Goal: Task Accomplishment & Management: Manage account settings

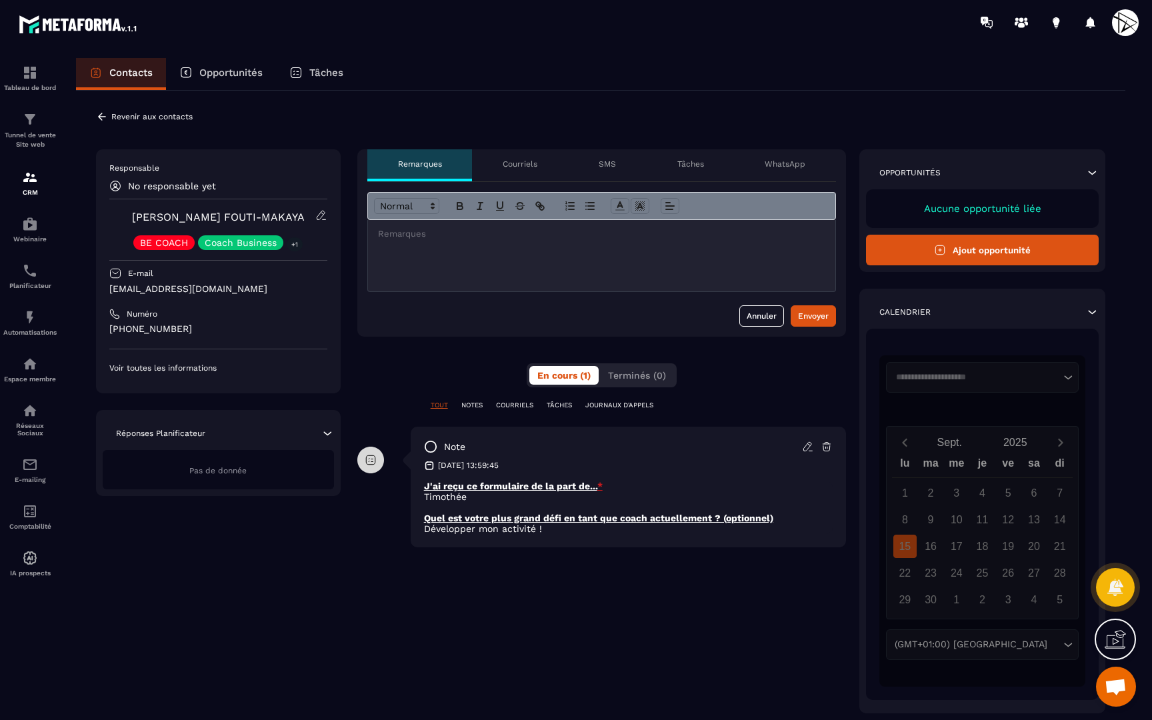
click at [320, 214] on icon at bounding box center [321, 215] width 12 height 12
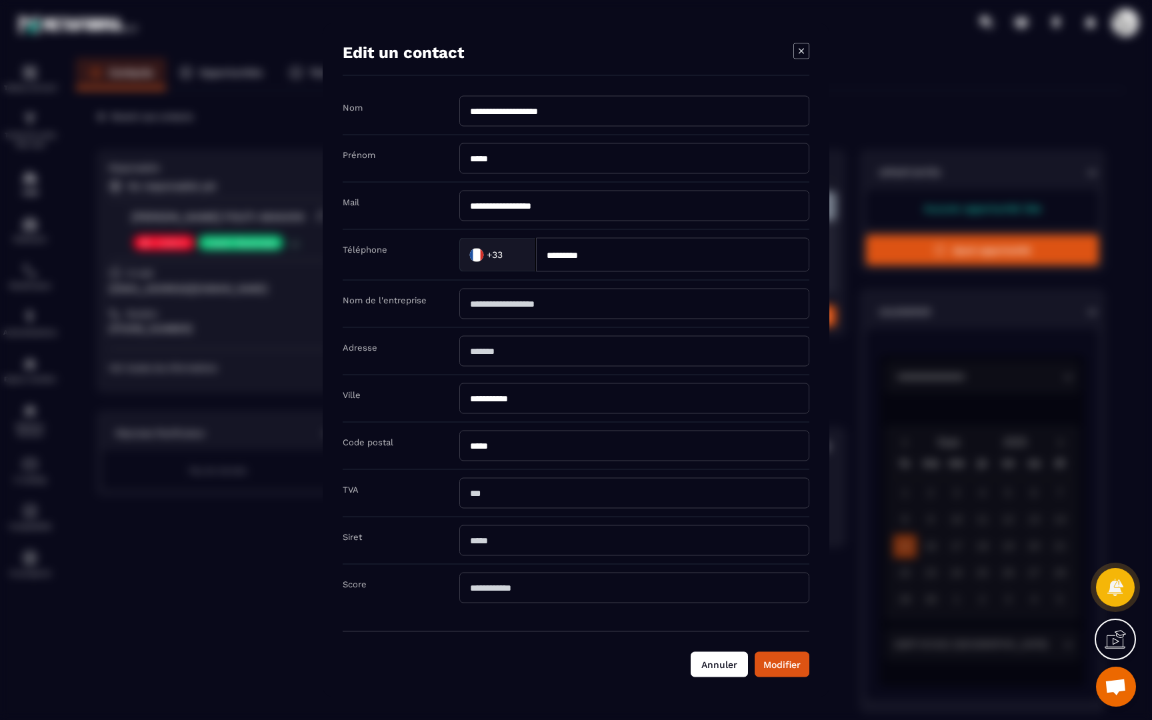
click at [726, 669] on button "Annuler" at bounding box center [719, 664] width 57 height 25
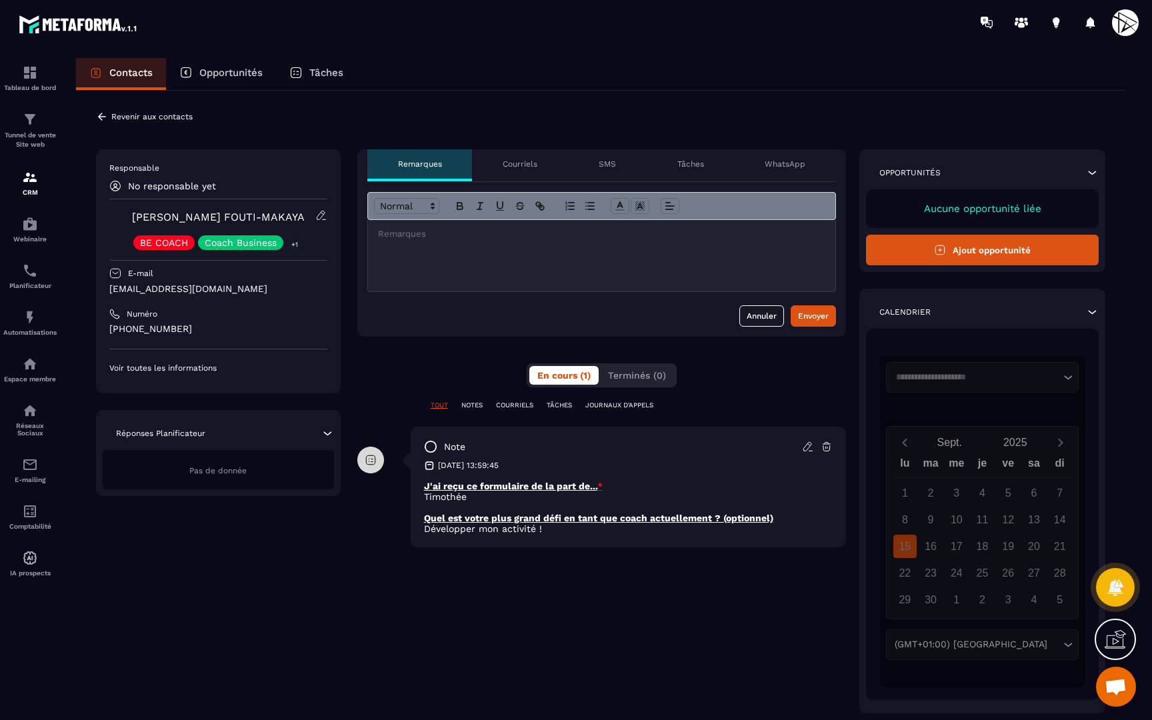
click at [543, 241] on div at bounding box center [601, 255] width 467 height 71
click at [675, 204] on icon at bounding box center [670, 206] width 12 height 12
click at [565, 237] on p "*****" at bounding box center [601, 234] width 449 height 12
click at [463, 237] on p "*****" at bounding box center [601, 234] width 449 height 12
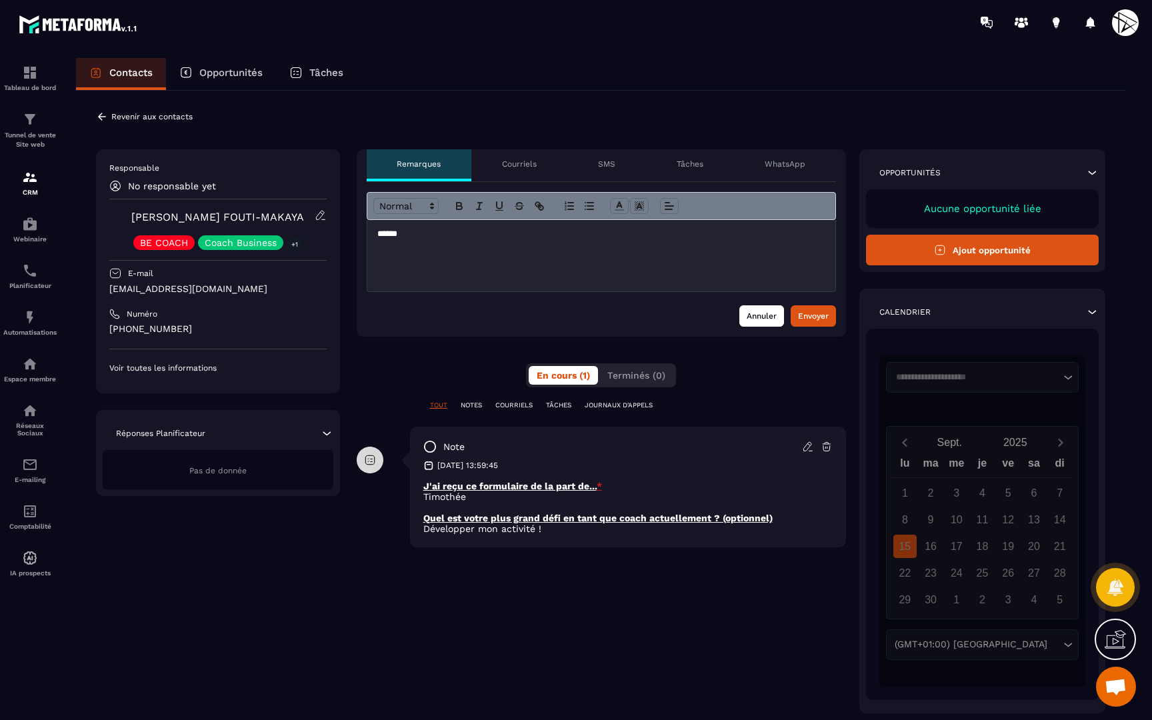
click at [752, 321] on button "Annuler" at bounding box center [762, 315] width 45 height 21
click at [608, 170] on div "SMS" at bounding box center [607, 165] width 79 height 32
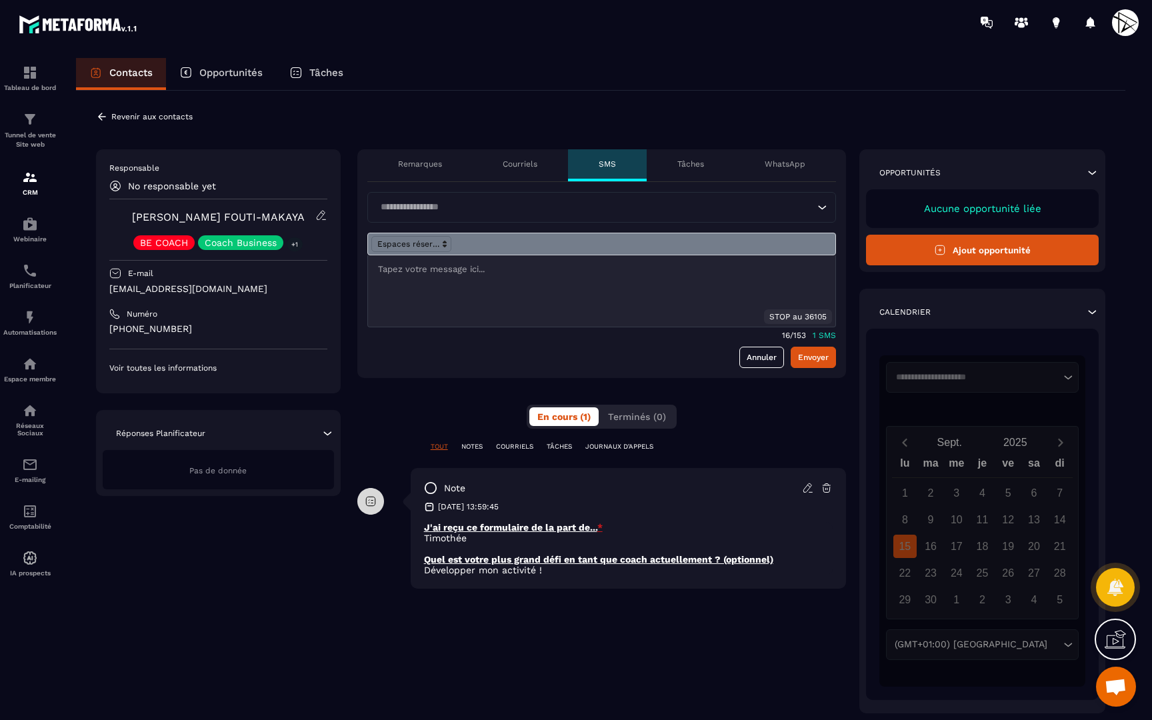
click at [457, 279] on div at bounding box center [601, 290] width 467 height 71
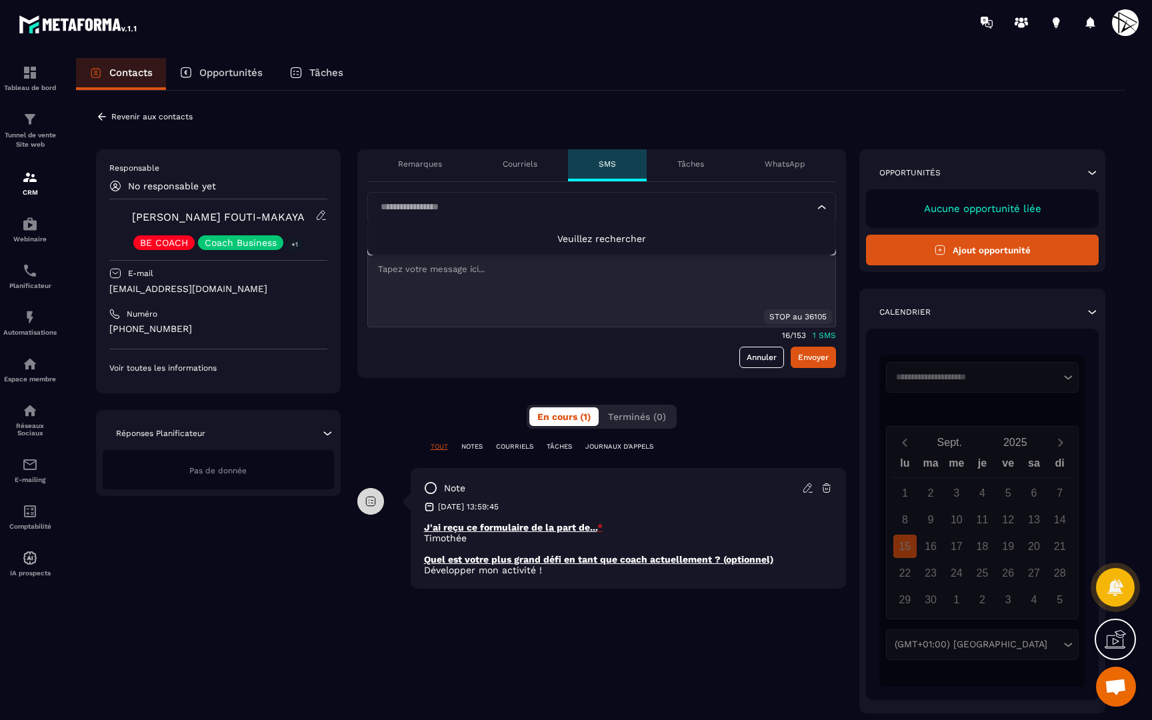
click at [429, 205] on input "Search for option" at bounding box center [595, 207] width 438 height 15
click at [517, 211] on input "Search for option" at bounding box center [595, 207] width 438 height 15
click at [543, 251] on li "Veuillez rechercher" at bounding box center [601, 238] width 467 height 33
click at [588, 243] on span "Veuillez rechercher" at bounding box center [601, 238] width 89 height 11
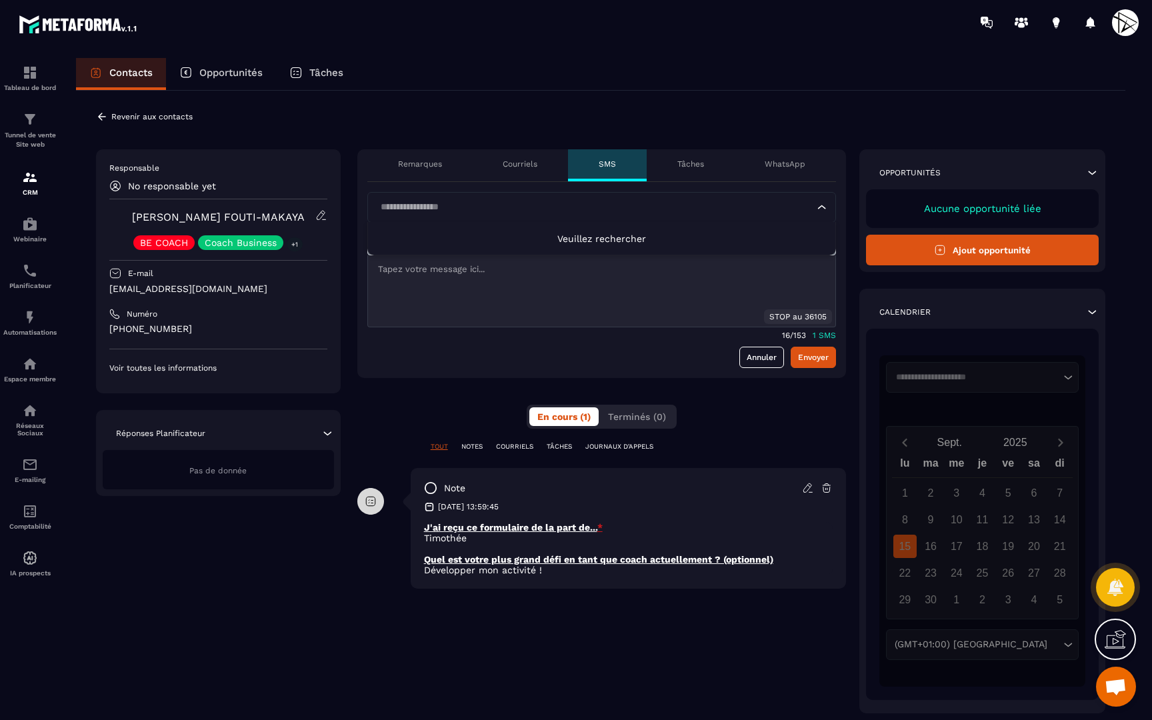
click at [495, 305] on div at bounding box center [601, 290] width 467 height 71
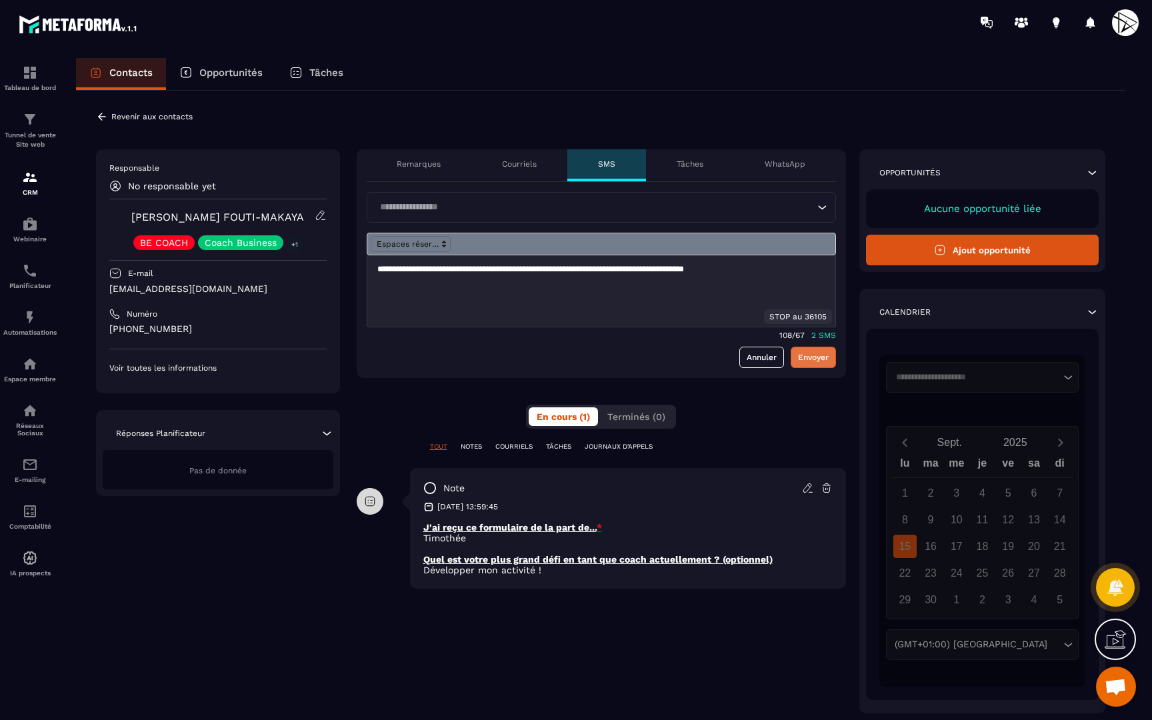
click at [813, 355] on button "Envoyer" at bounding box center [813, 357] width 45 height 21
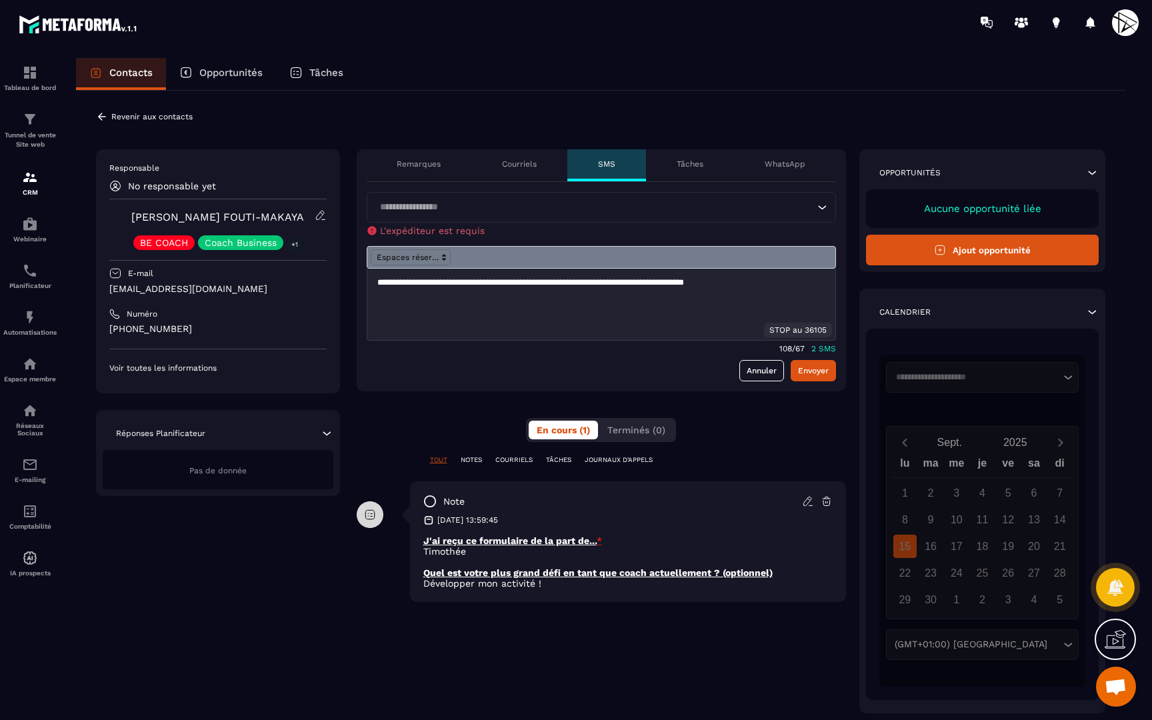
click at [549, 214] on input "Search for option" at bounding box center [594, 207] width 439 height 15
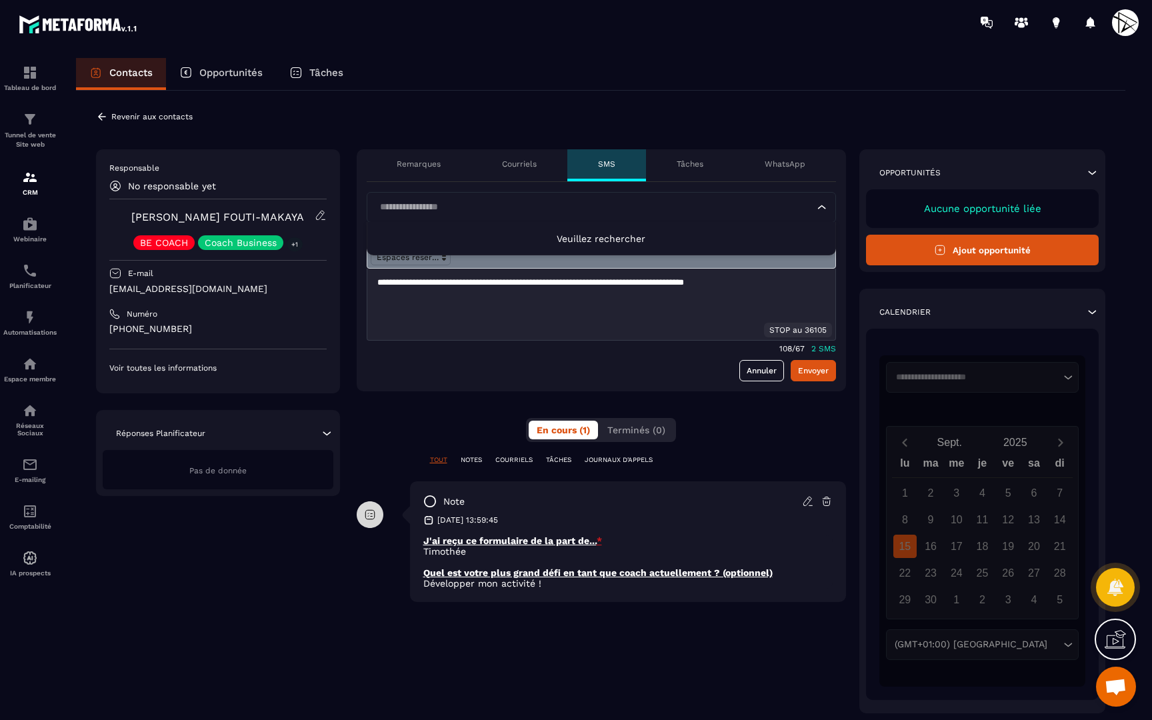
click at [586, 233] on li "Veuillez rechercher" at bounding box center [601, 238] width 469 height 33
click at [573, 237] on span "Veuillez rechercher" at bounding box center [601, 238] width 89 height 11
click at [487, 123] on div "**********" at bounding box center [601, 422] width 1050 height 663
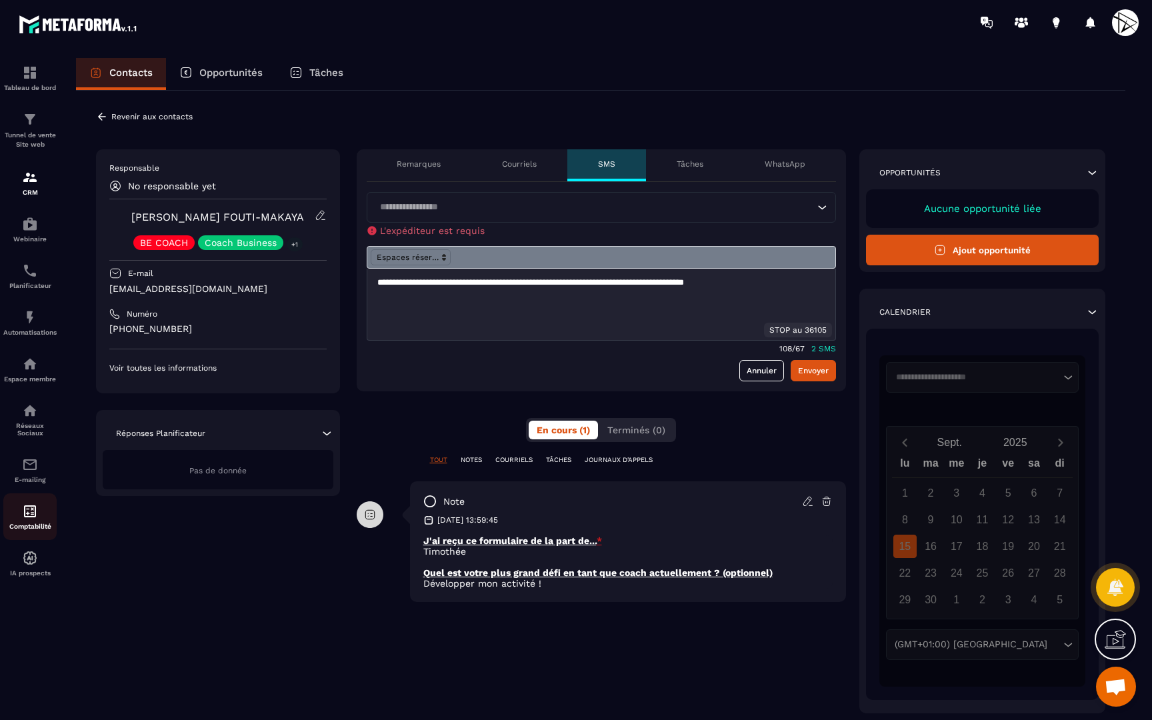
click at [33, 510] on img at bounding box center [30, 511] width 16 height 16
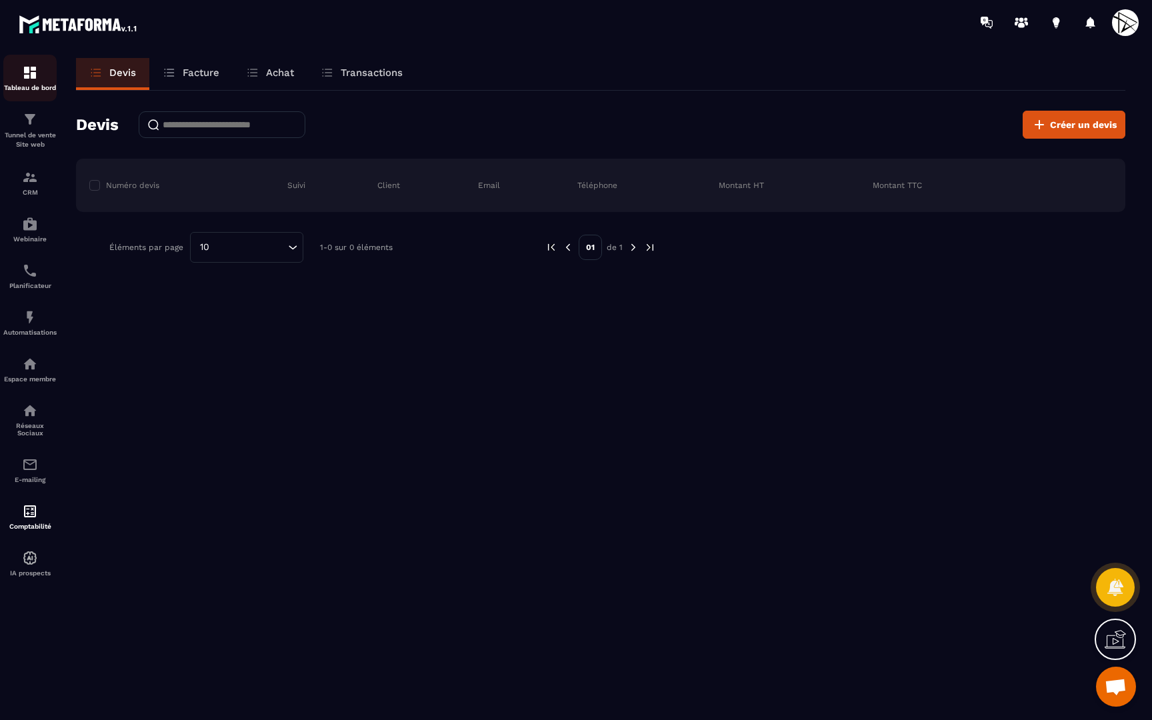
click at [44, 73] on div "Tableau de bord" at bounding box center [29, 78] width 53 height 27
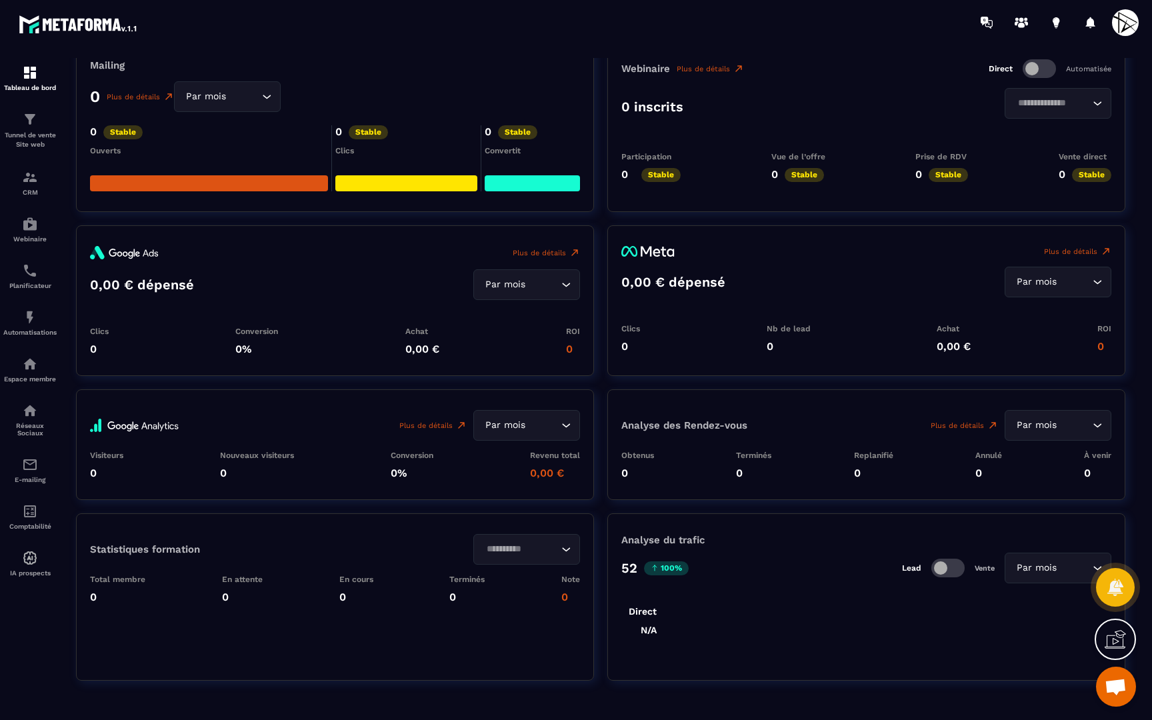
scroll to position [1607, 0]
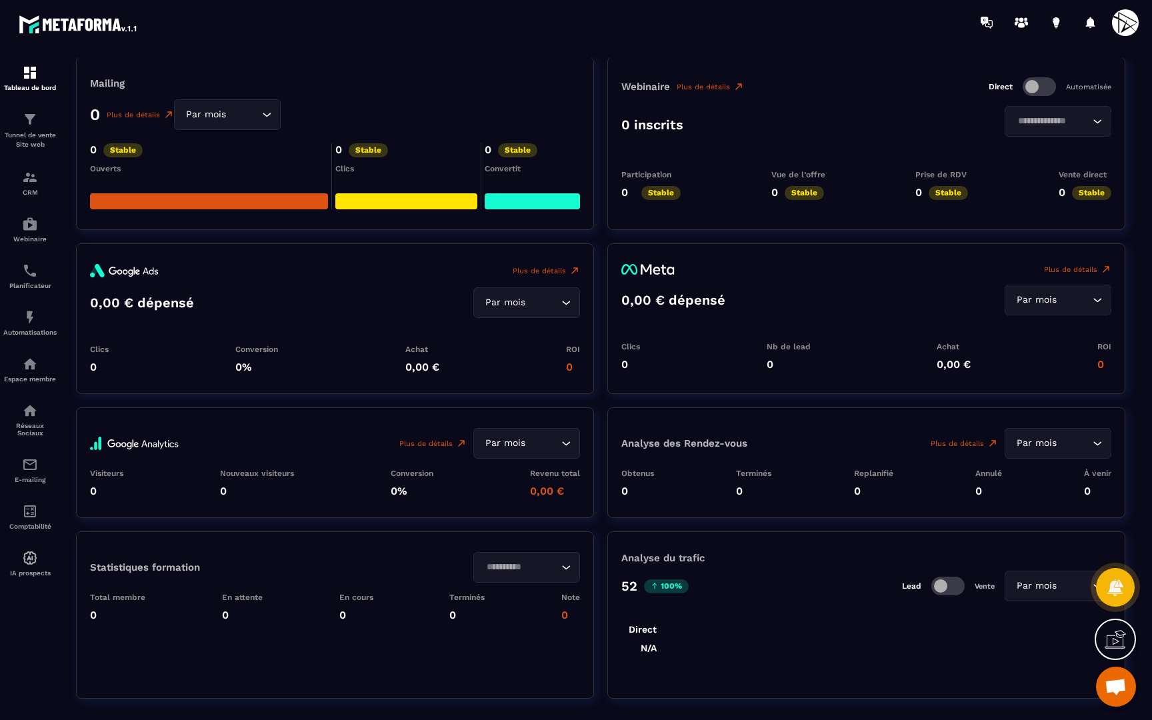
click at [948, 585] on span at bounding box center [948, 586] width 33 height 19
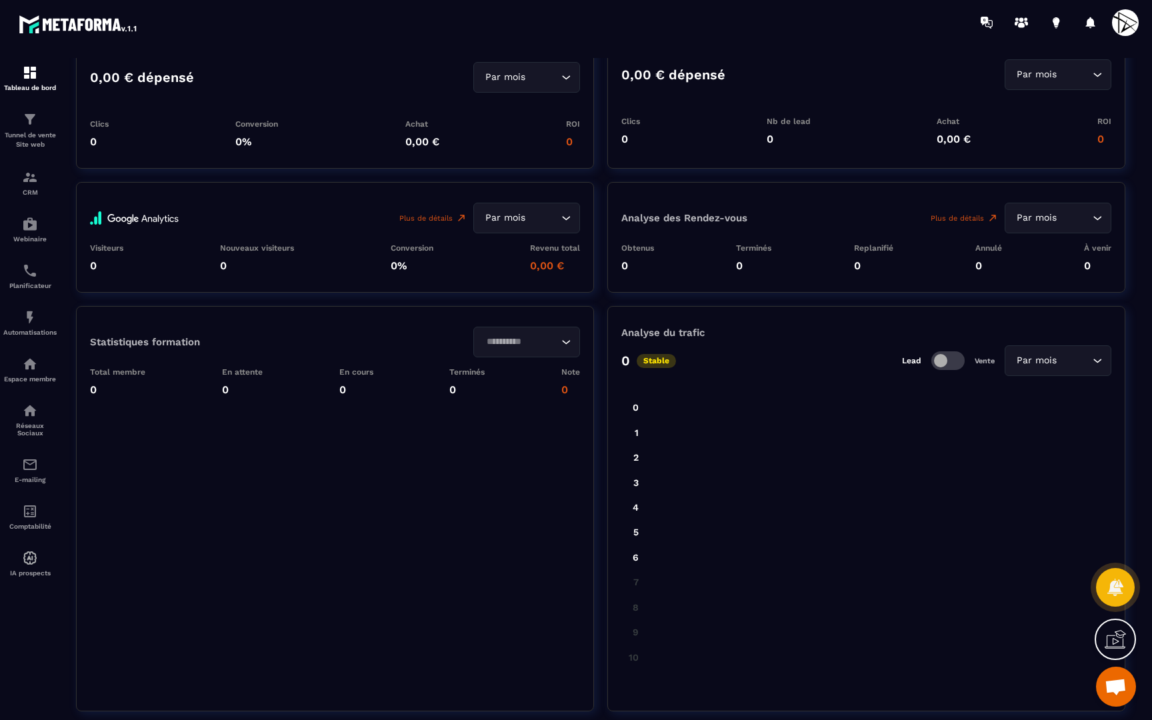
scroll to position [1843, 0]
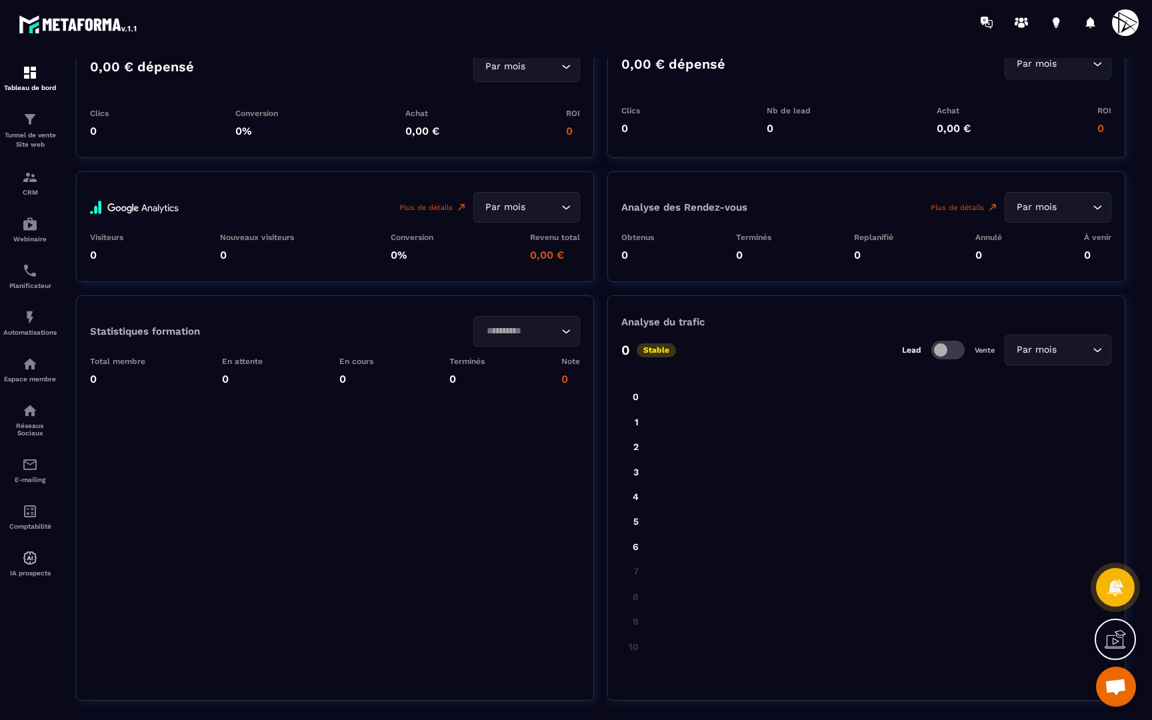
click at [936, 349] on span at bounding box center [948, 350] width 33 height 19
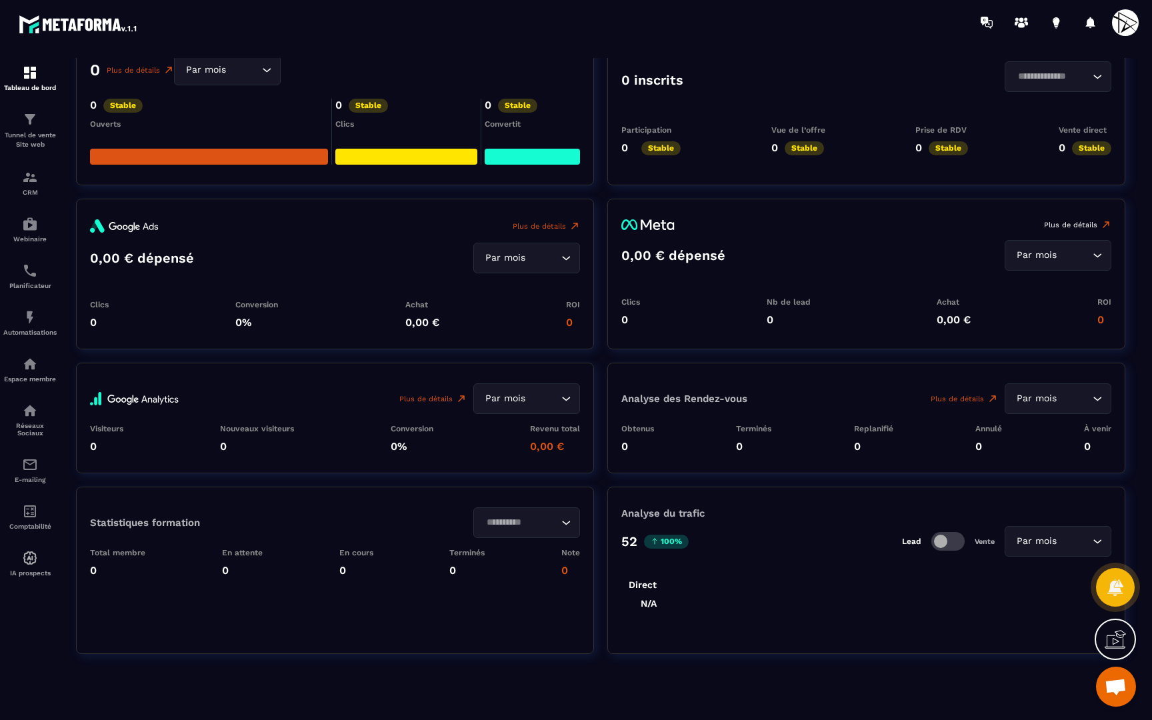
click at [1072, 223] on link "Plus de détails" at bounding box center [1077, 224] width 67 height 11
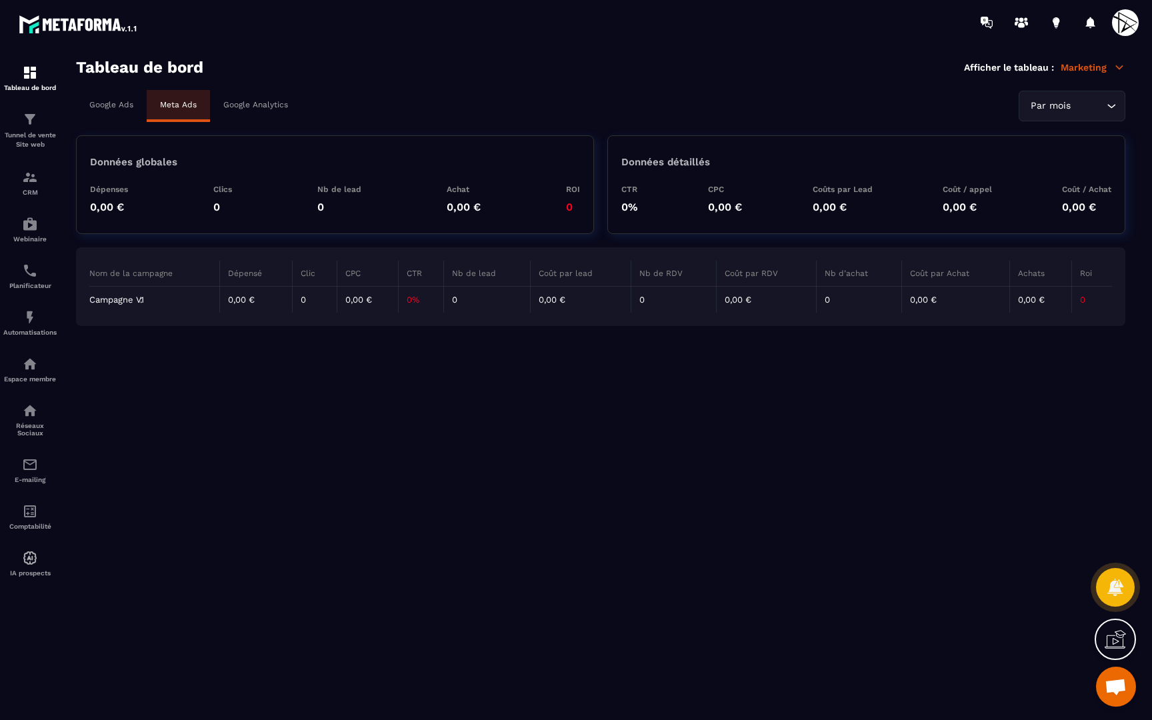
click at [131, 103] on p "Google Ads" at bounding box center [111, 104] width 44 height 9
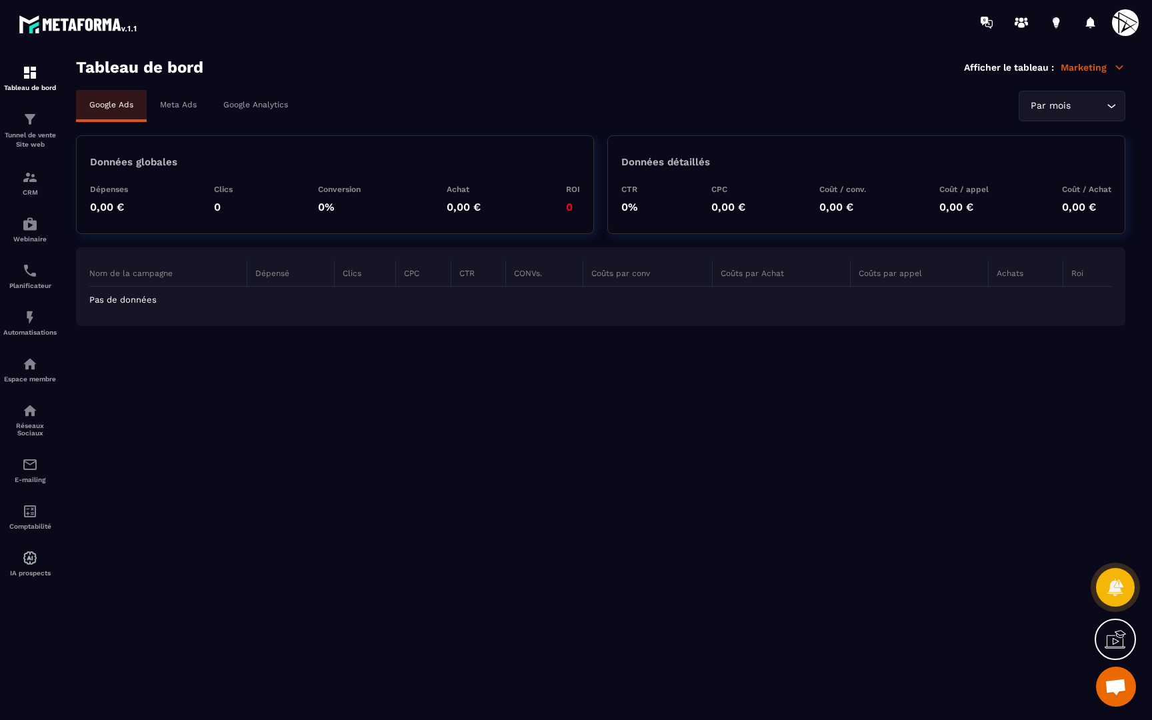
click at [261, 104] on p "Google Analytics" at bounding box center [255, 104] width 65 height 9
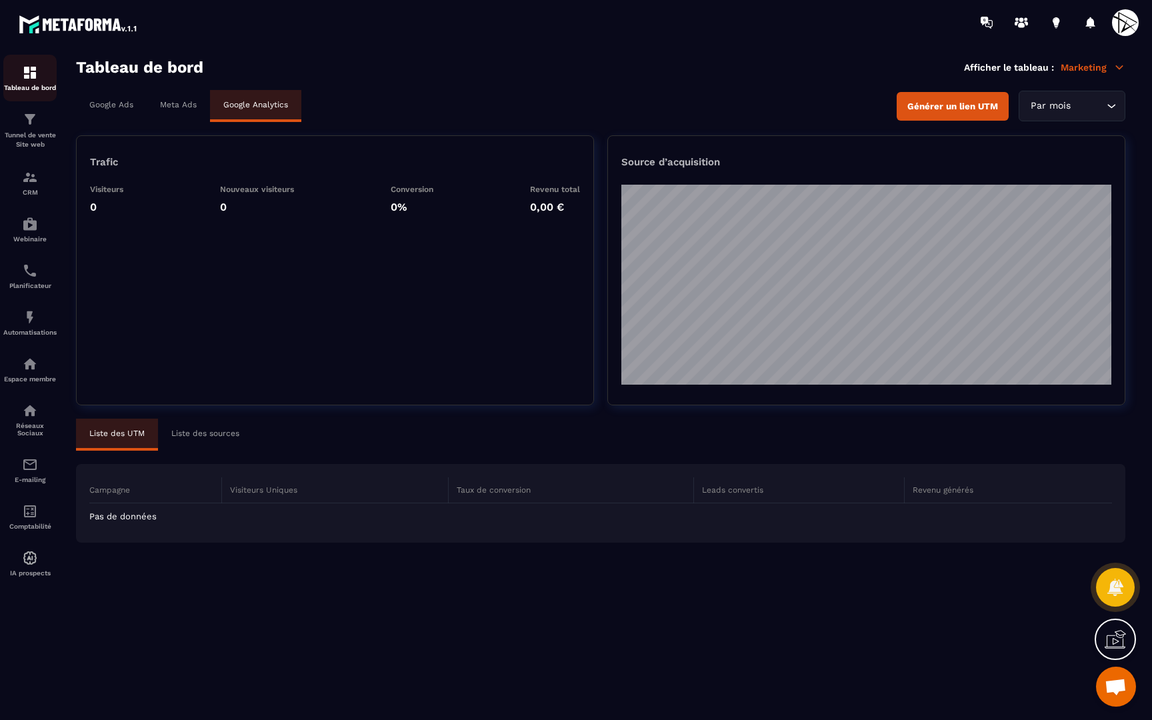
click at [27, 92] on link "Tableau de bord" at bounding box center [29, 78] width 53 height 47
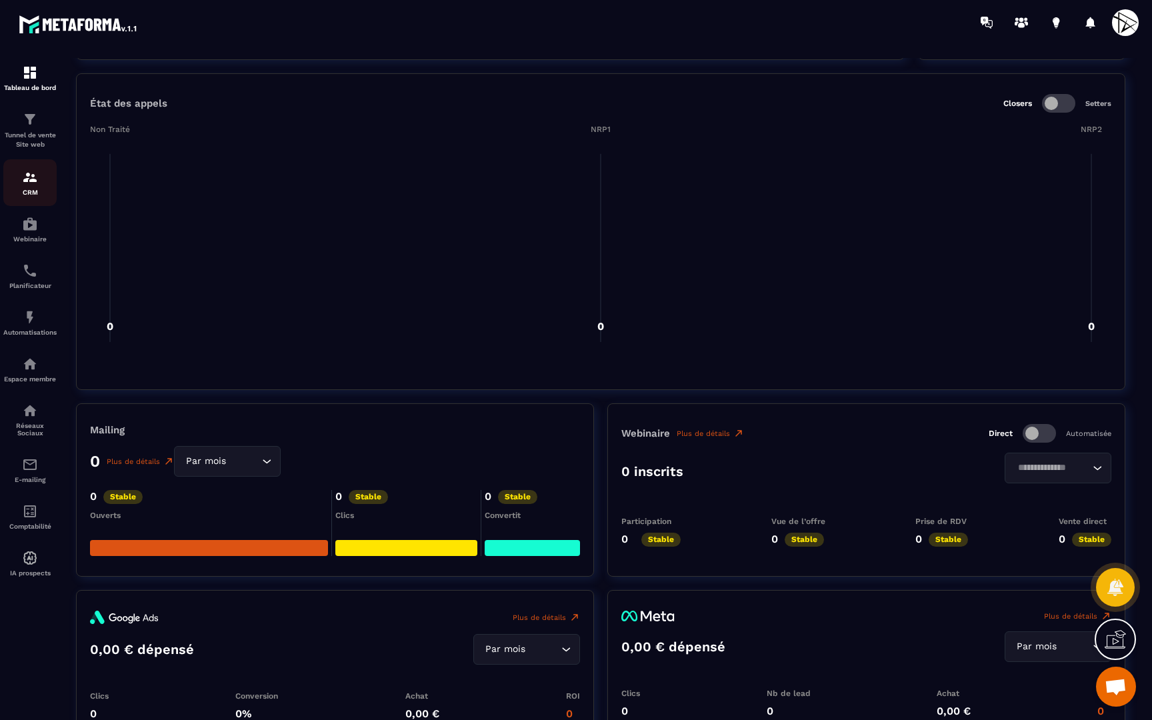
click at [31, 173] on img at bounding box center [30, 177] width 16 height 16
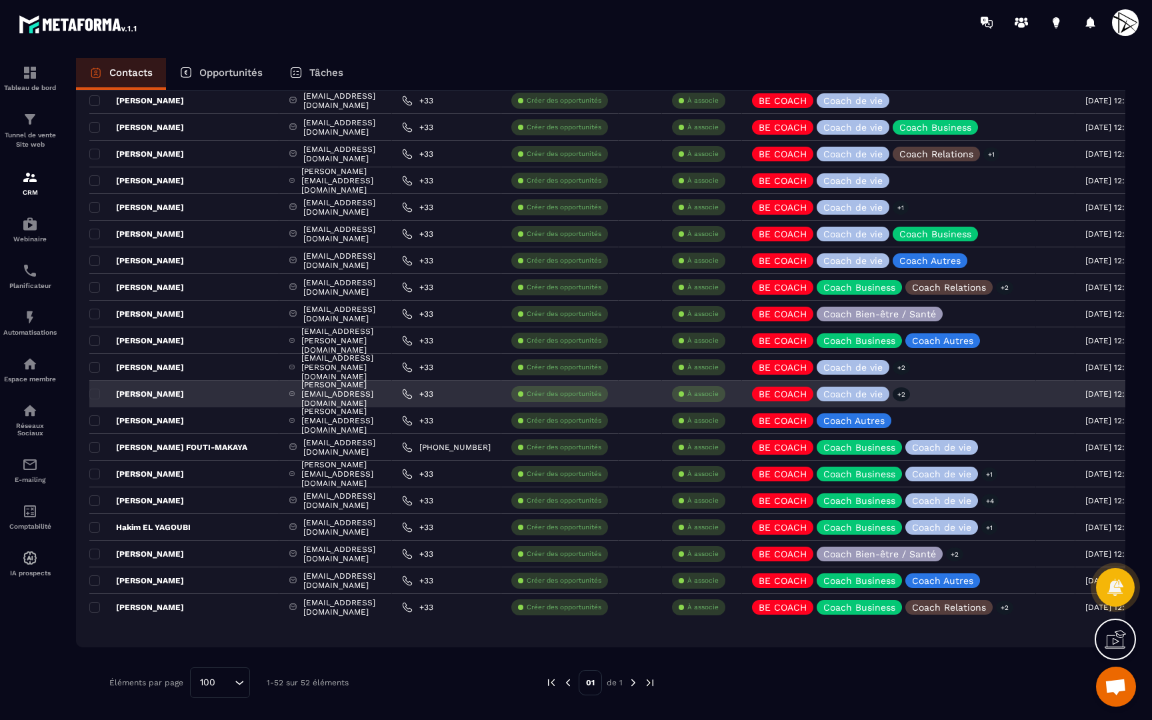
scroll to position [972, 0]
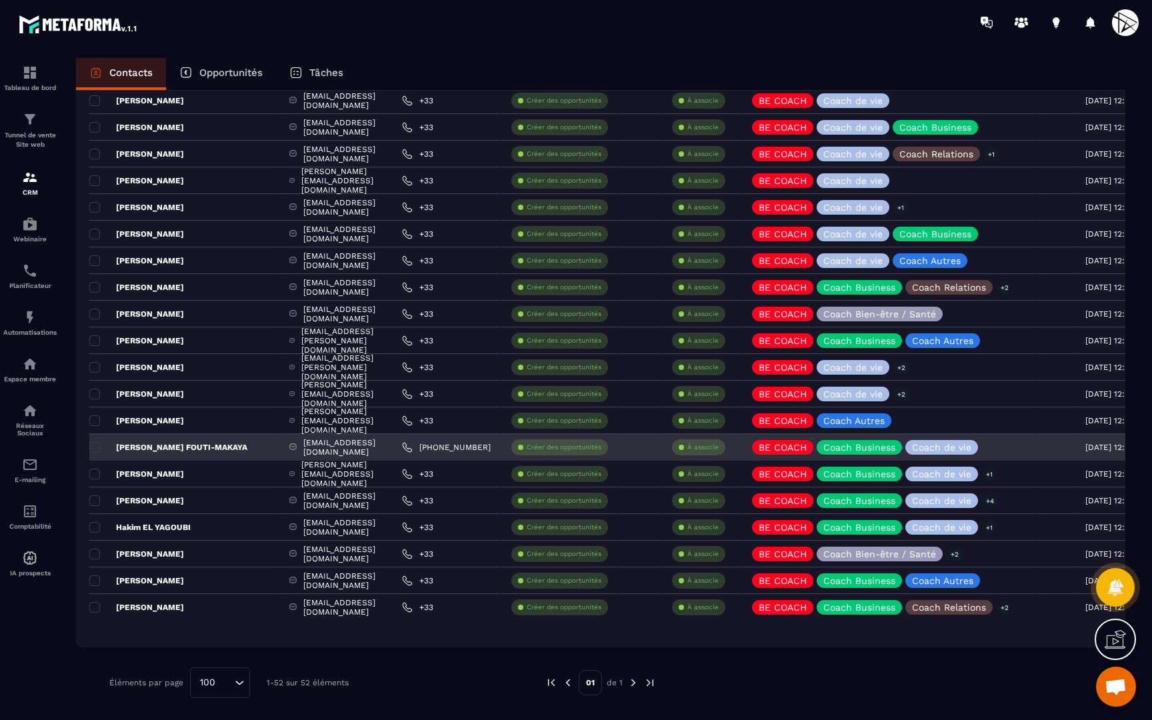
click at [207, 448] on p "[PERSON_NAME] FOUTI-MAKAYA" at bounding box center [168, 447] width 158 height 11
